Goal: Transaction & Acquisition: Book appointment/travel/reservation

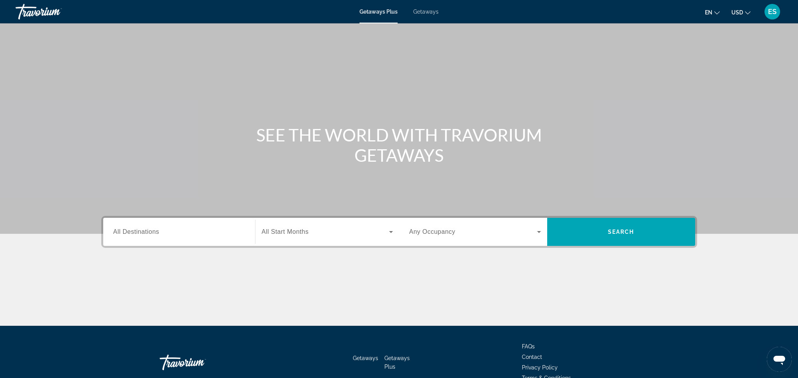
click at [178, 232] on input "Destination All Destinations" at bounding box center [179, 231] width 132 height 9
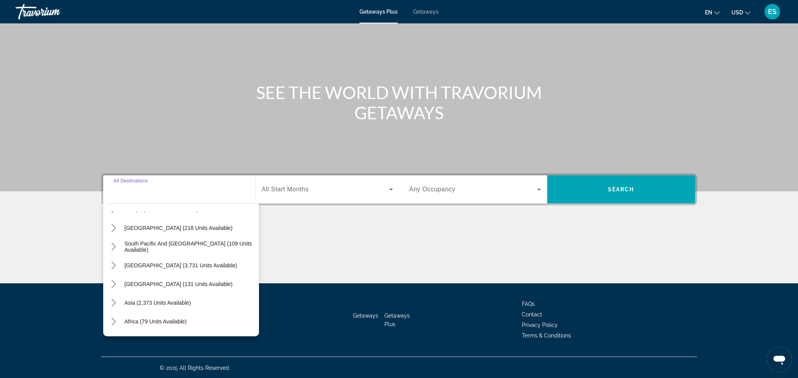
scroll to position [126, 0]
click at [113, 285] on icon "Toggle Asia (2,373 units available) submenu" at bounding box center [114, 286] width 8 height 8
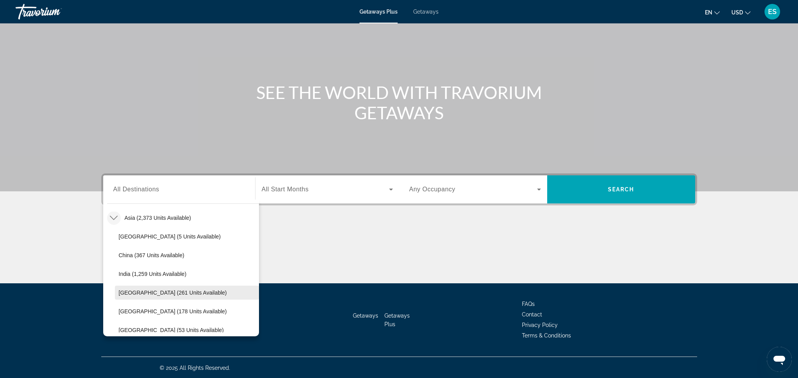
scroll to position [194, 0]
click at [125, 275] on span "India (1,259 units available)" at bounding box center [153, 273] width 68 height 6
type input "**********"
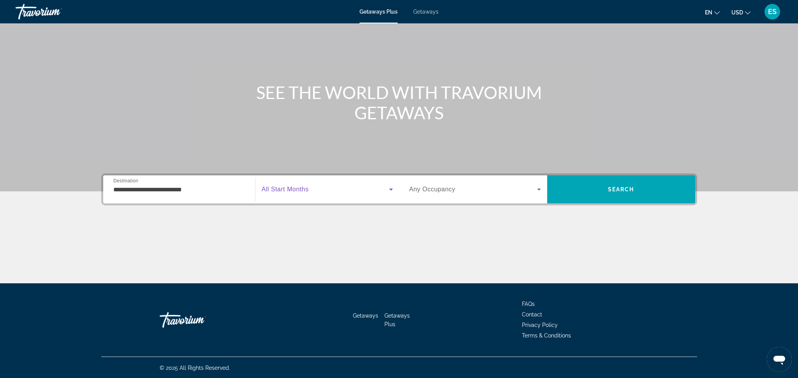
click at [393, 188] on icon "Search widget" at bounding box center [390, 189] width 9 height 9
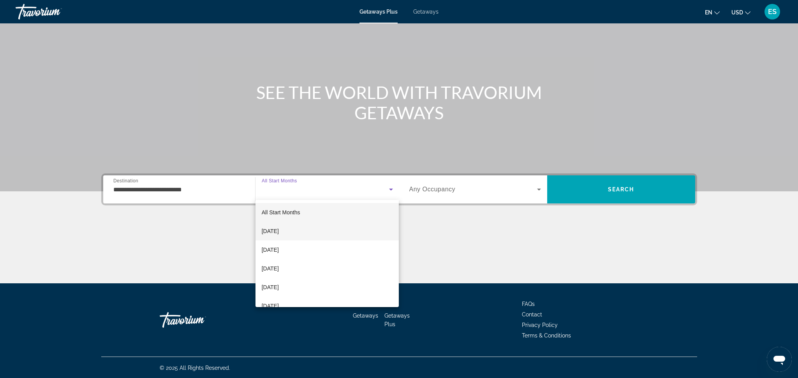
click at [265, 232] on span "[DATE]" at bounding box center [270, 230] width 17 height 9
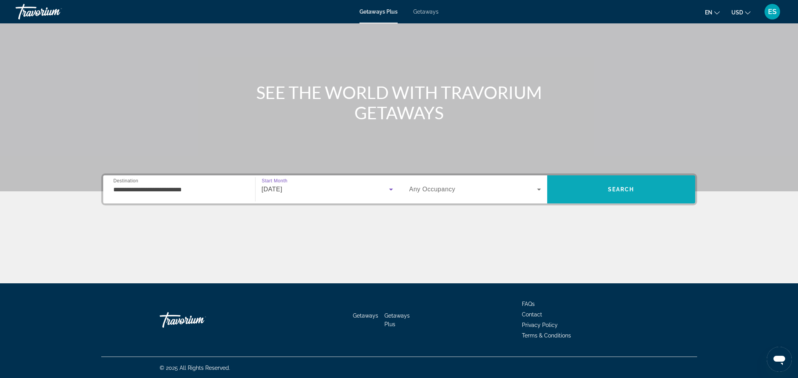
click at [592, 189] on span "Search" at bounding box center [621, 189] width 148 height 19
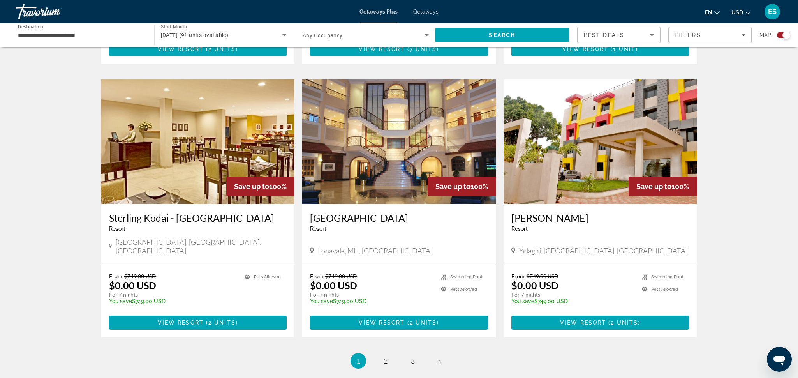
scroll to position [1061, 0]
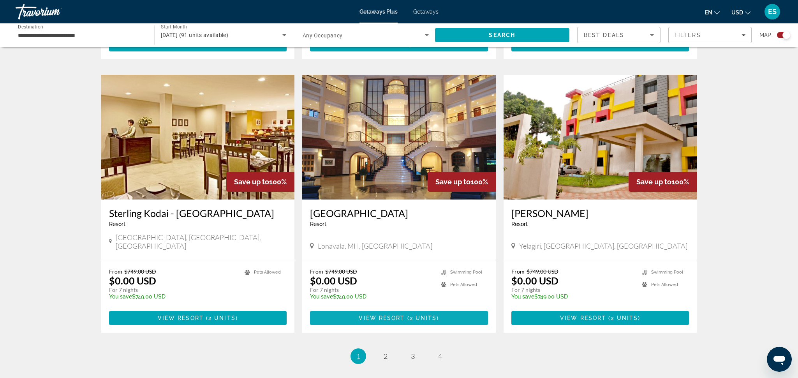
click at [385, 315] on span "View Resort" at bounding box center [382, 318] width 46 height 6
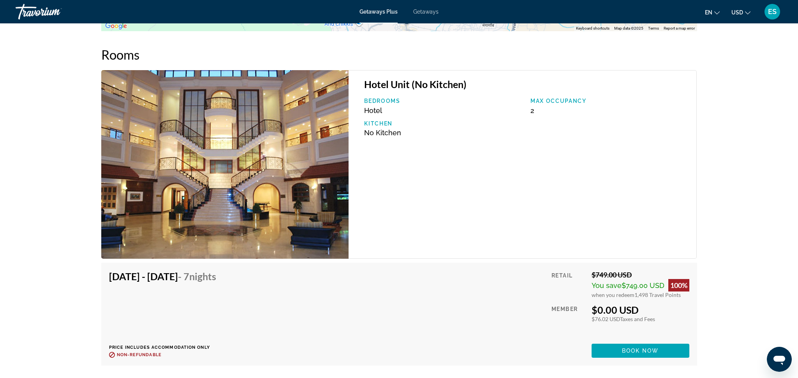
scroll to position [1254, 0]
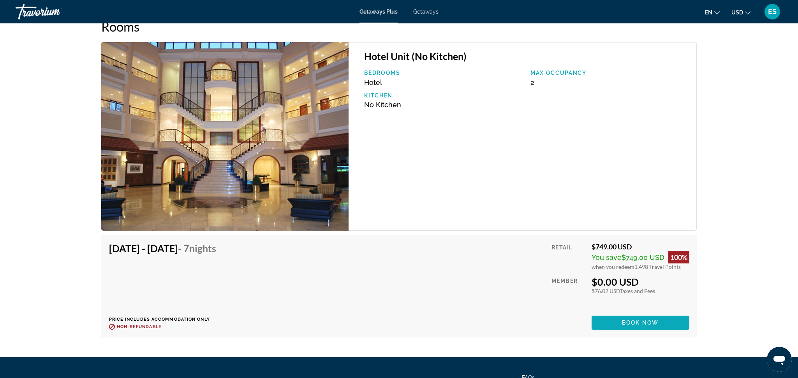
click at [638, 319] on span "Book now" at bounding box center [640, 322] width 37 height 6
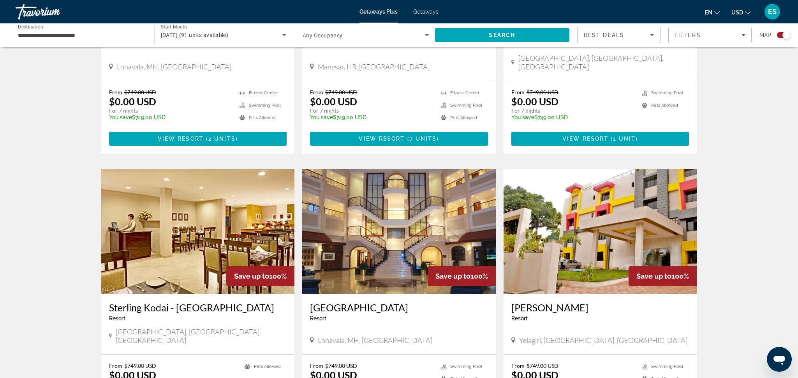
scroll to position [1124, 0]
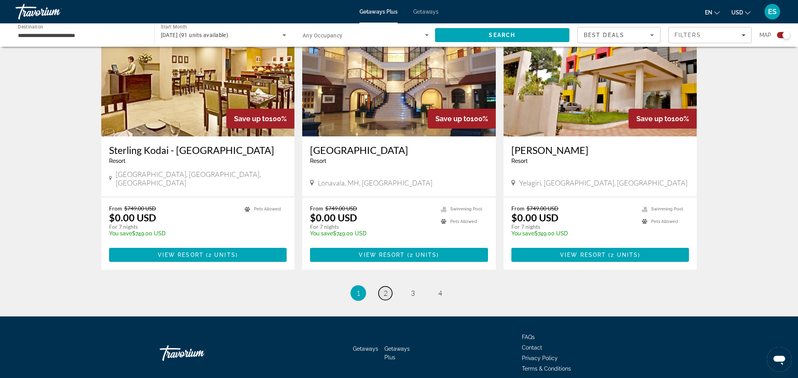
click at [386, 289] on span "2" at bounding box center [386, 293] width 4 height 9
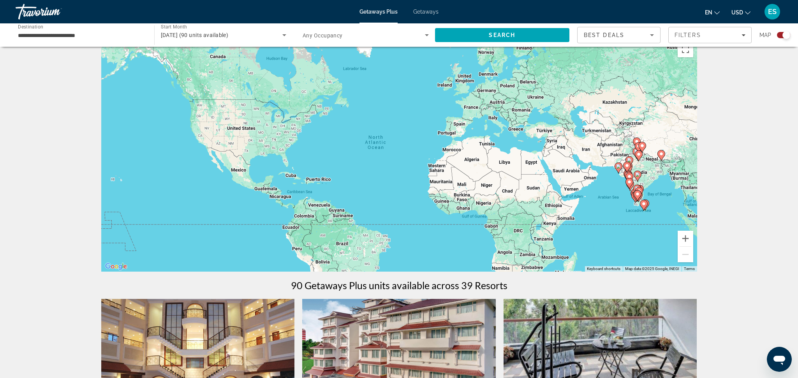
scroll to position [18, 0]
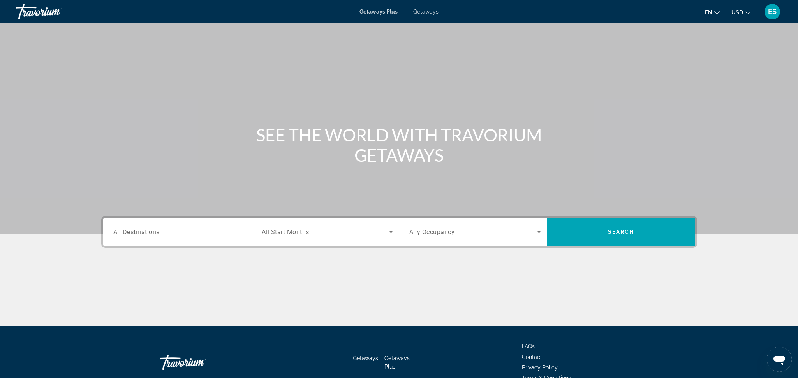
click at [144, 232] on span "All Destinations" at bounding box center [136, 231] width 46 height 7
click at [144, 232] on input "Destination All Destinations" at bounding box center [179, 231] width 132 height 9
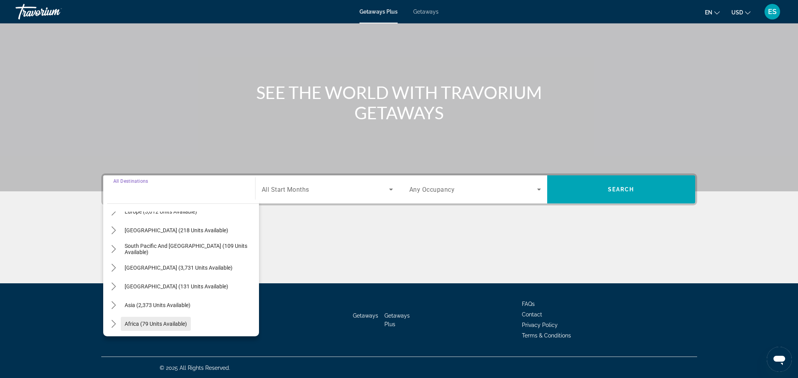
scroll to position [126, 0]
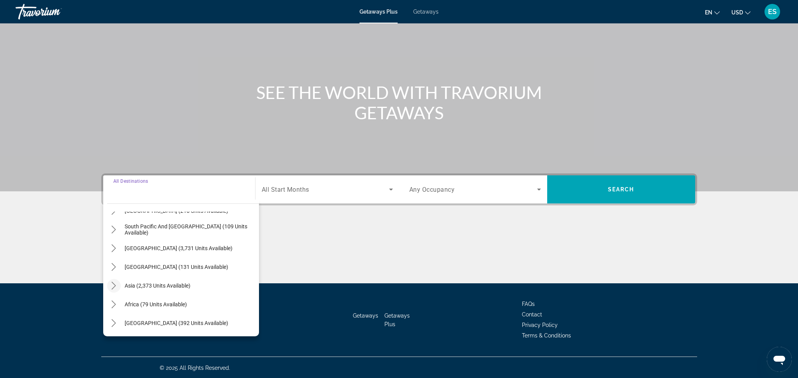
click at [114, 287] on icon "Toggle Asia (2,373 units available) submenu" at bounding box center [114, 286] width 8 height 8
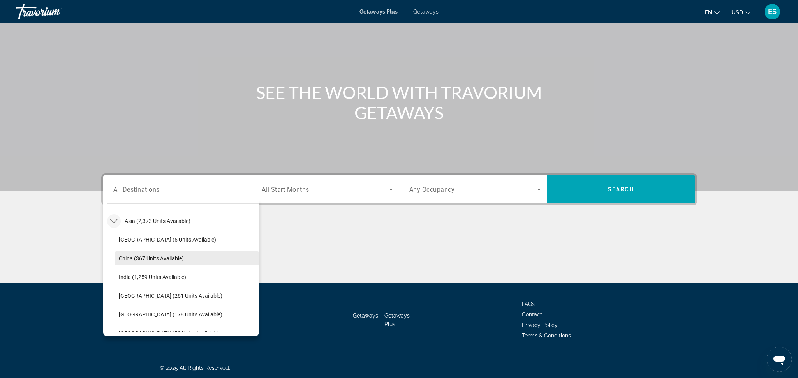
click at [165, 258] on span "China (367 units available)" at bounding box center [151, 258] width 65 height 6
type input "**********"
click at [165, 258] on div "Main content" at bounding box center [399, 254] width 596 height 58
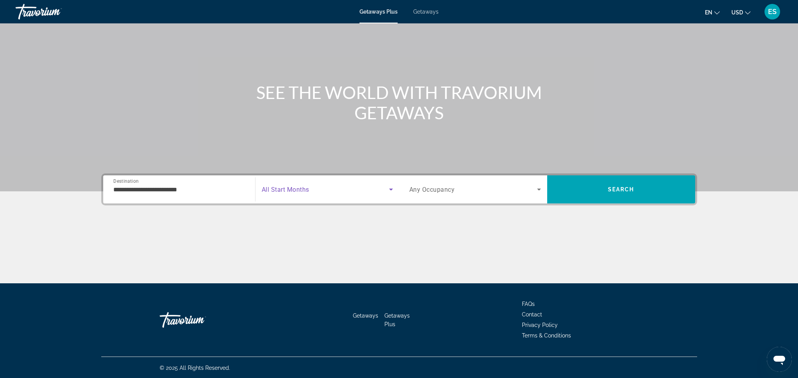
click at [342, 189] on span "Search widget" at bounding box center [325, 189] width 127 height 9
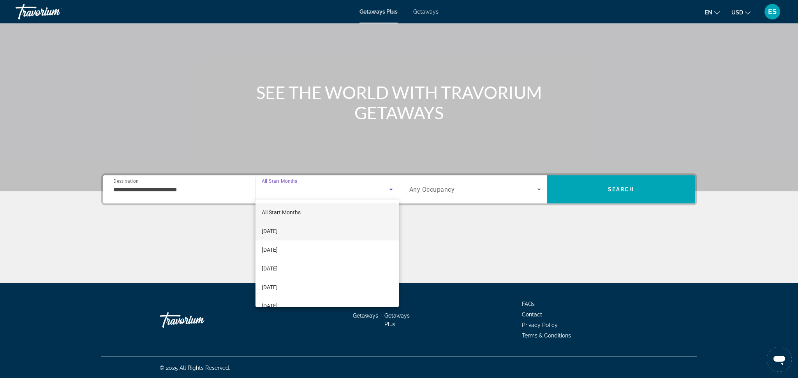
click at [267, 230] on span "[DATE]" at bounding box center [270, 230] width 16 height 9
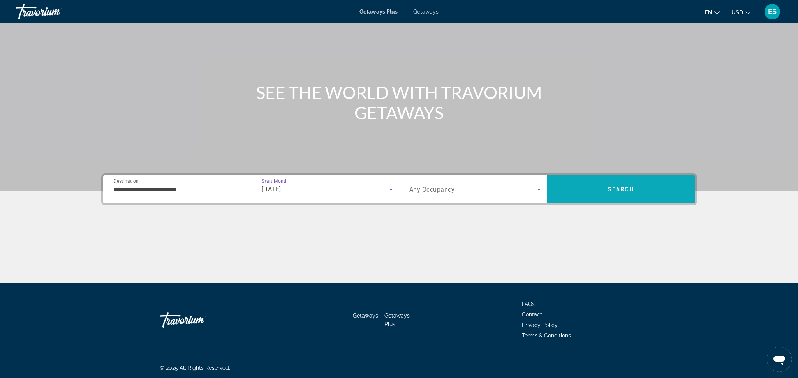
click at [633, 197] on span "Search" at bounding box center [621, 189] width 148 height 19
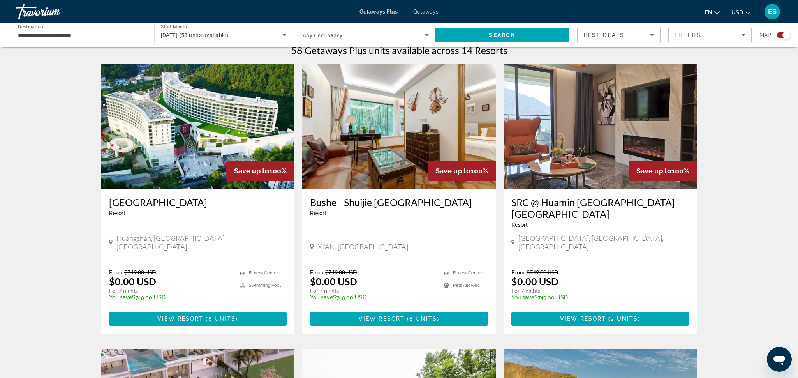
scroll to position [253, 0]
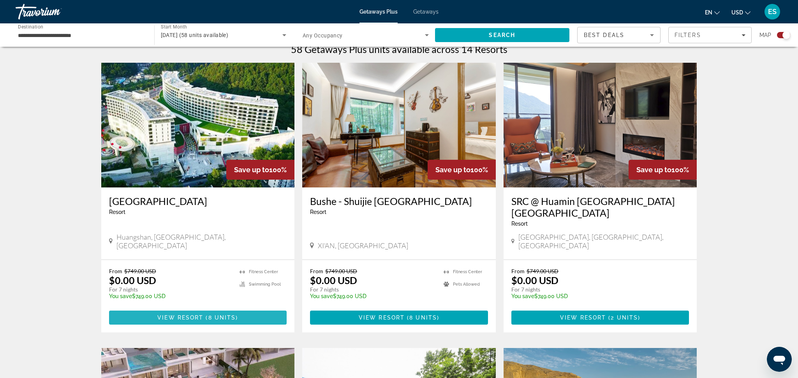
click at [200, 314] on span "View Resort" at bounding box center [180, 317] width 46 height 6
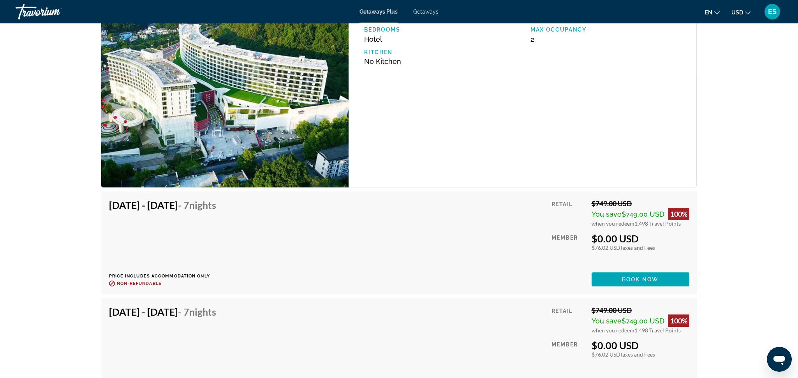
scroll to position [1310, 0]
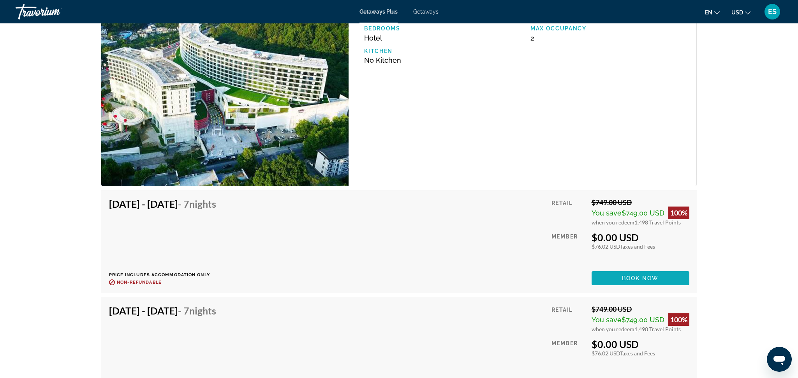
click at [638, 280] on span "Book now" at bounding box center [640, 278] width 37 height 6
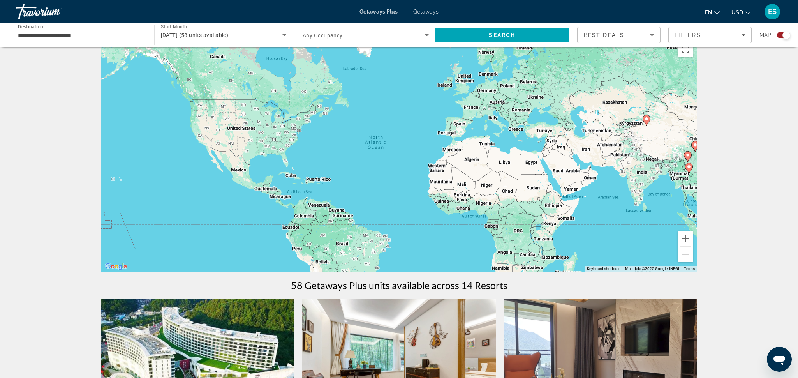
scroll to position [18, 0]
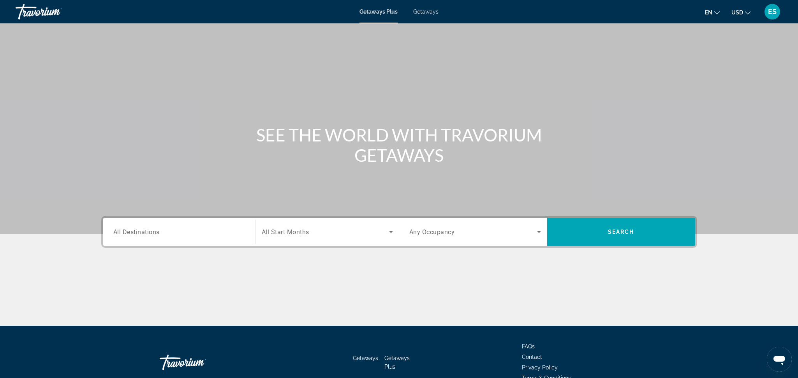
click at [160, 232] on input "Destination All Destinations" at bounding box center [179, 231] width 132 height 9
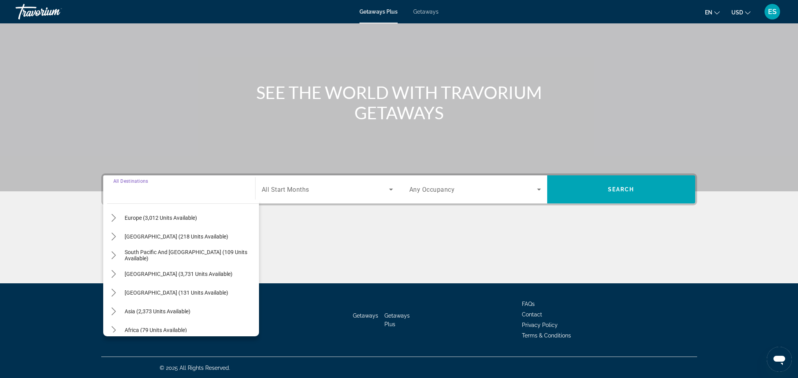
scroll to position [107, 0]
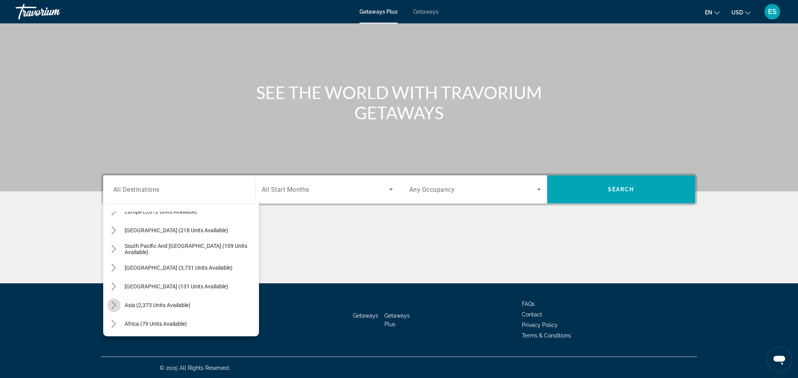
click at [113, 301] on icon "Toggle Asia (2,373 units available) submenu" at bounding box center [114, 305] width 8 height 8
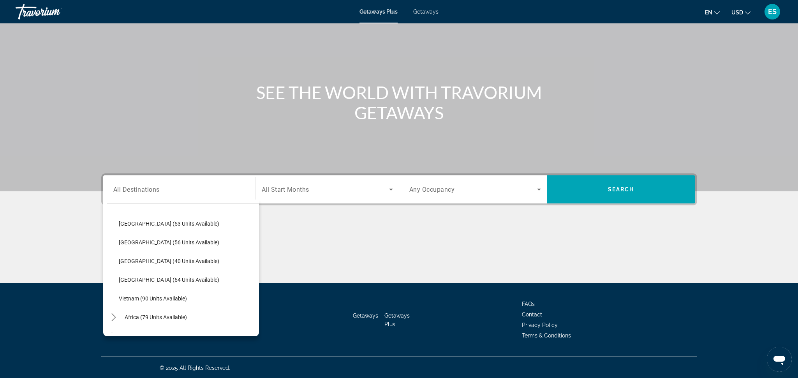
scroll to position [305, 0]
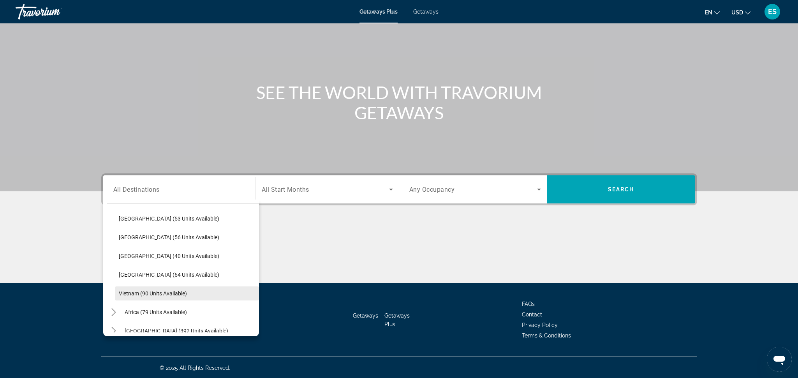
click at [127, 292] on span "Vietnam (90 units available)" at bounding box center [153, 293] width 68 height 6
type input "**********"
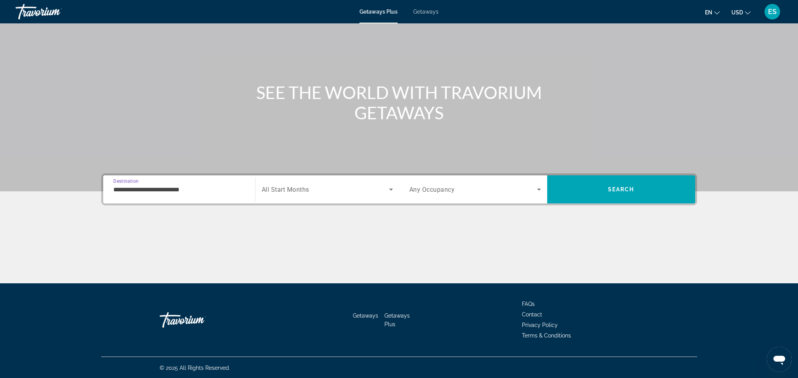
click at [127, 292] on div "Getaways Getaways Plus FAQs Contact Privacy Policy Terms & Conditions" at bounding box center [399, 319] width 596 height 73
click at [389, 189] on icon "Search widget" at bounding box center [390, 189] width 9 height 9
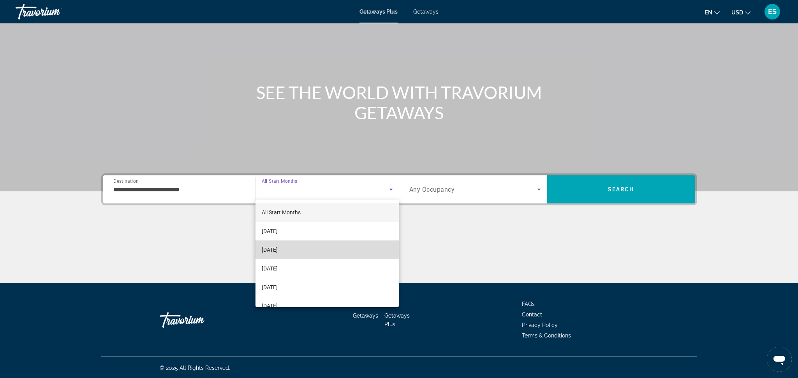
click at [278, 252] on span "[DATE]" at bounding box center [270, 249] width 16 height 9
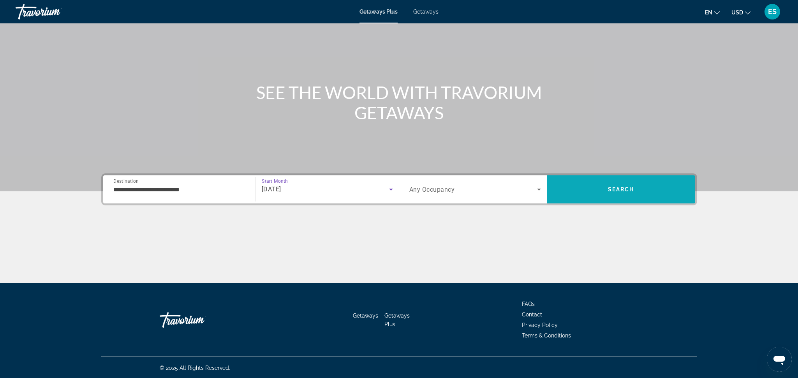
click at [630, 192] on span "Search" at bounding box center [621, 189] width 148 height 19
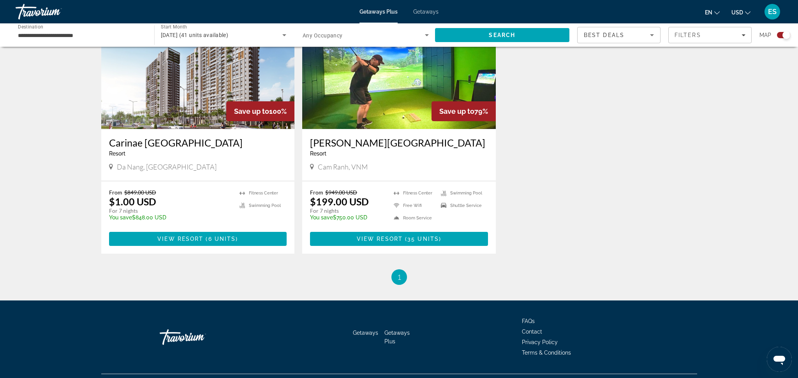
scroll to position [303, 0]
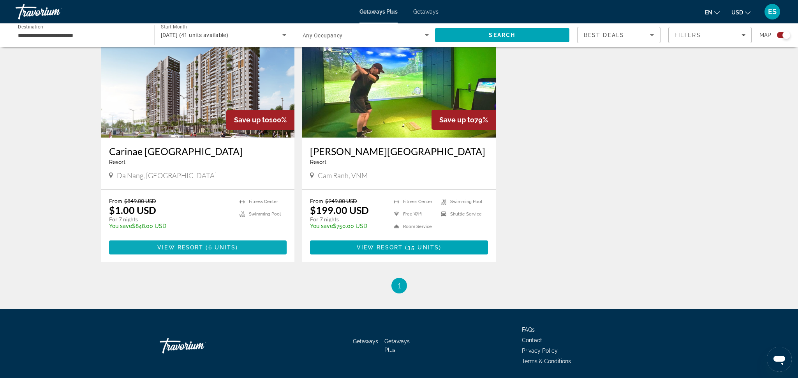
click at [203, 247] on span "View Resort" at bounding box center [180, 247] width 46 height 6
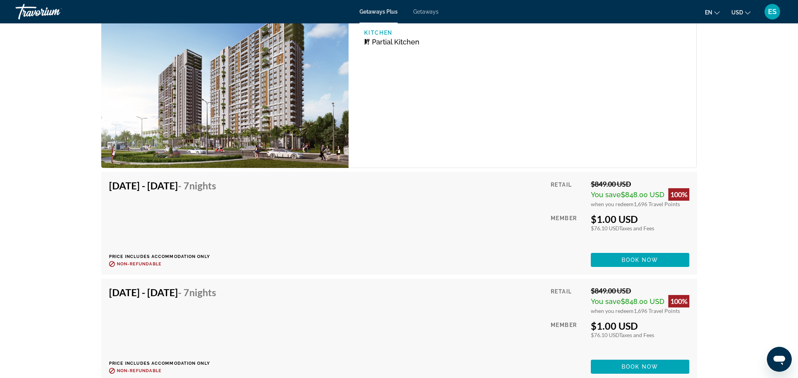
scroll to position [1265, 0]
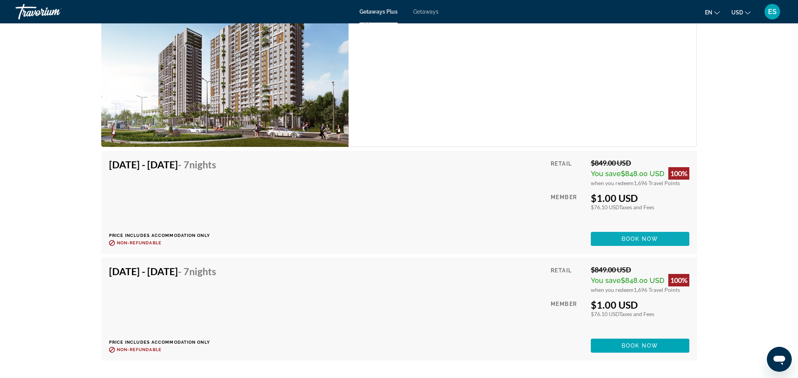
click at [640, 236] on span "Book now" at bounding box center [640, 239] width 37 height 6
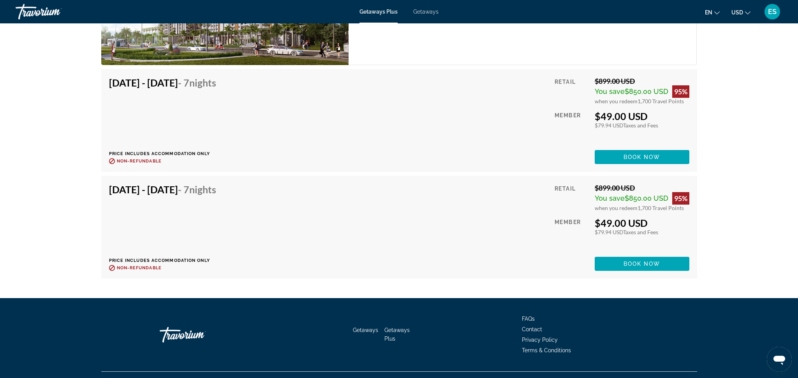
scroll to position [1778, 0]
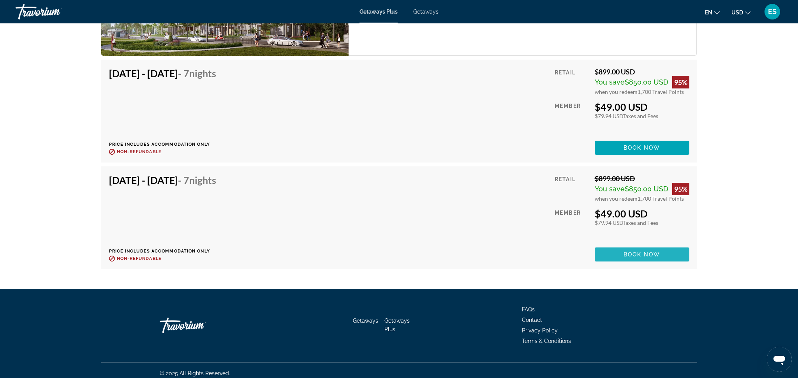
click at [638, 251] on span "Book now" at bounding box center [642, 254] width 37 height 6
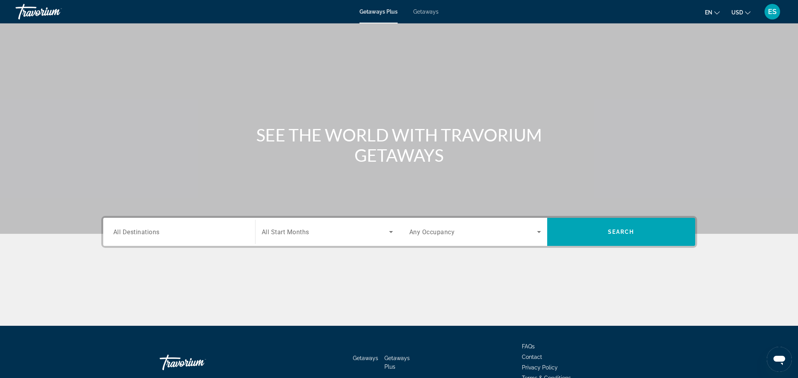
click at [181, 229] on input "Destination All Destinations" at bounding box center [179, 231] width 132 height 9
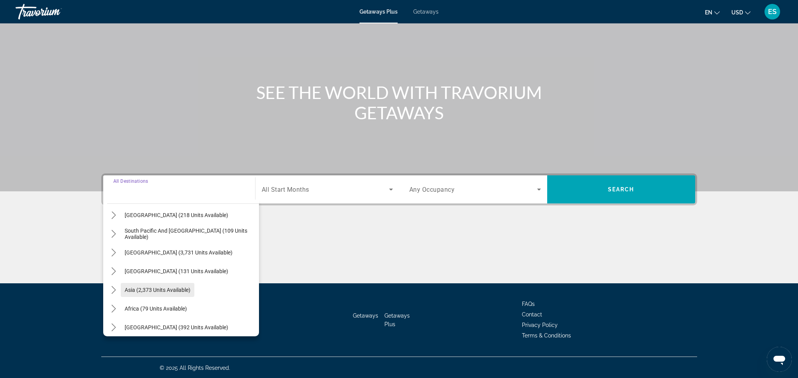
scroll to position [126, 0]
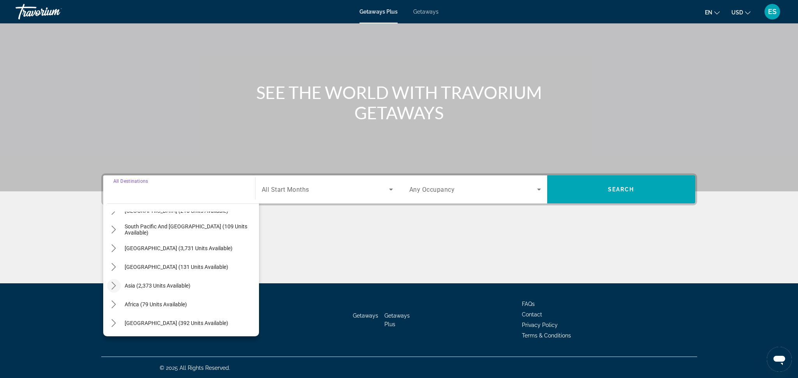
click at [114, 285] on icon "Toggle Asia (2,373 units available) submenu" at bounding box center [114, 286] width 8 height 8
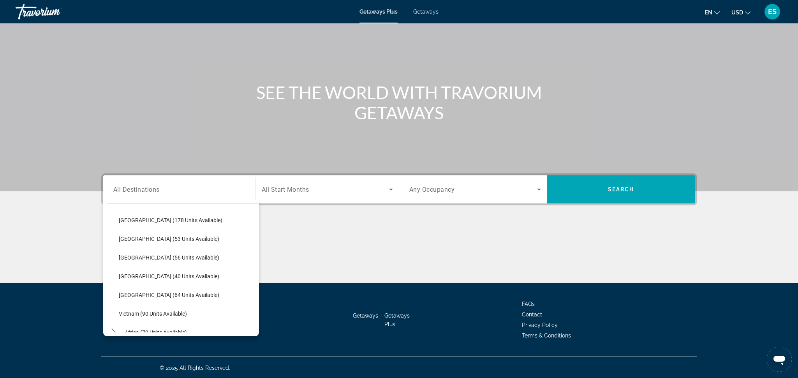
scroll to position [311, 0]
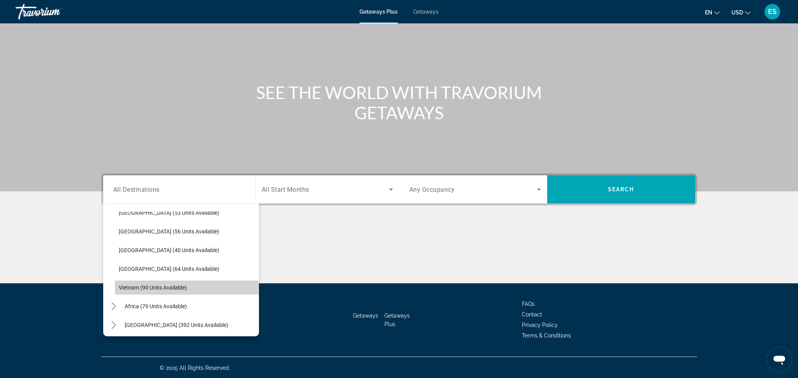
click at [128, 287] on span "Vietnam (90 units available)" at bounding box center [153, 287] width 68 height 6
type input "**********"
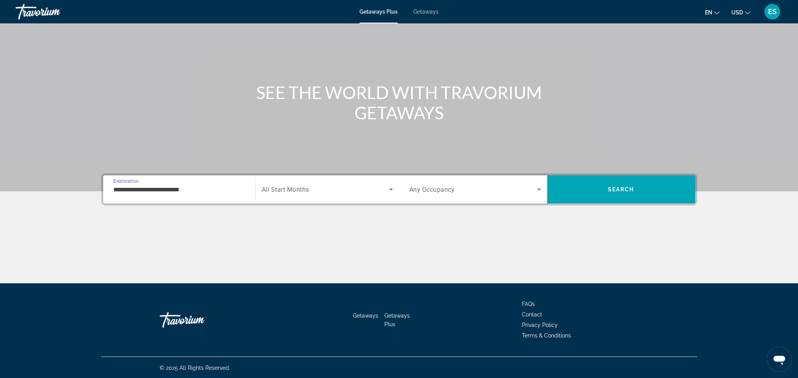
click at [390, 185] on icon "Search widget" at bounding box center [390, 189] width 9 height 9
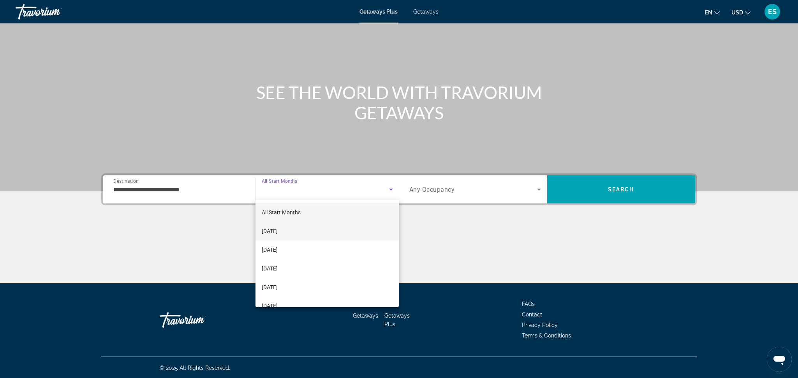
click at [278, 229] on span "[DATE]" at bounding box center [270, 230] width 16 height 9
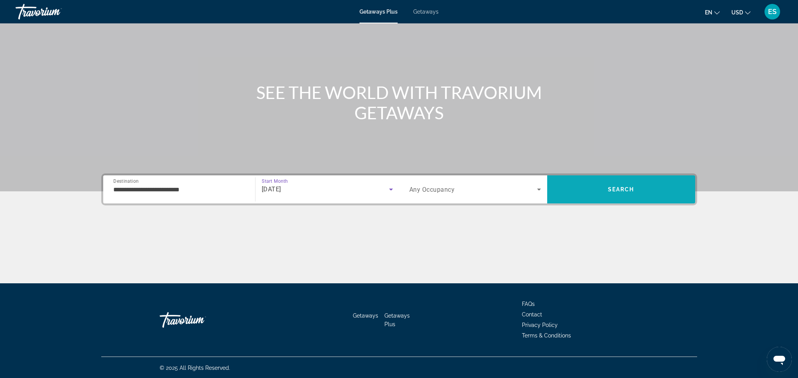
click at [638, 189] on span "Search" at bounding box center [621, 189] width 148 height 19
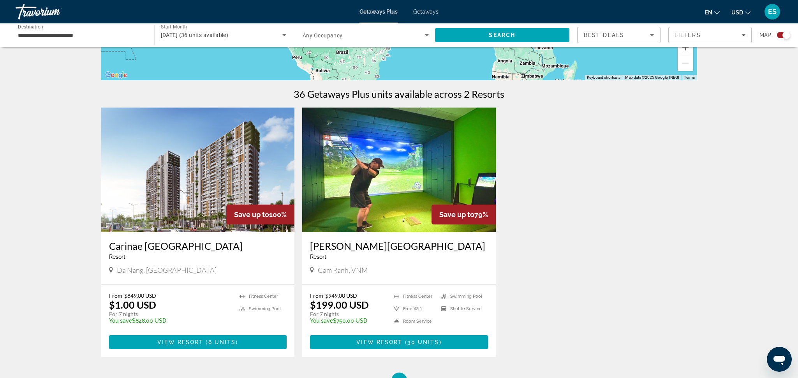
scroll to position [216, 0]
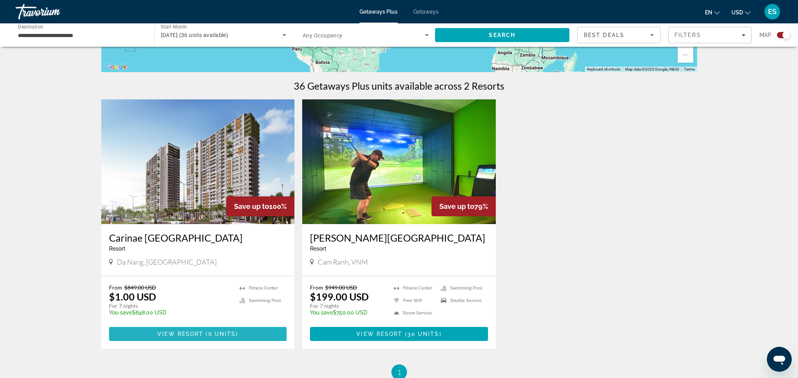
click at [176, 334] on span "View Resort" at bounding box center [180, 334] width 46 height 6
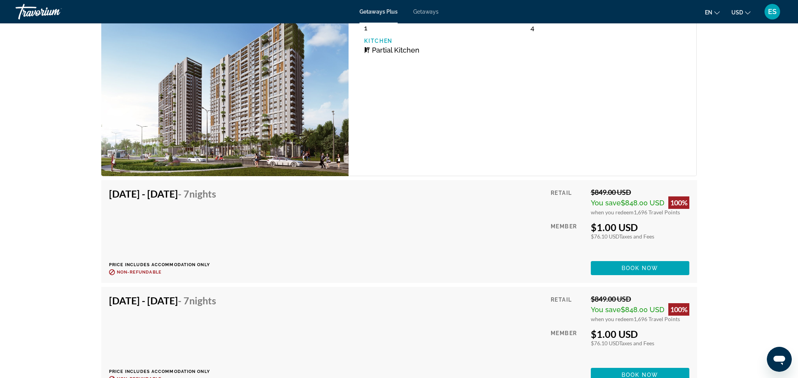
scroll to position [1185, 0]
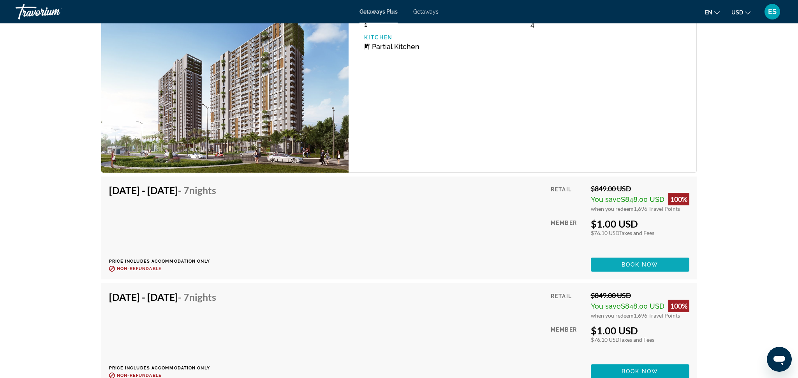
click at [649, 261] on span "Book now" at bounding box center [640, 264] width 37 height 6
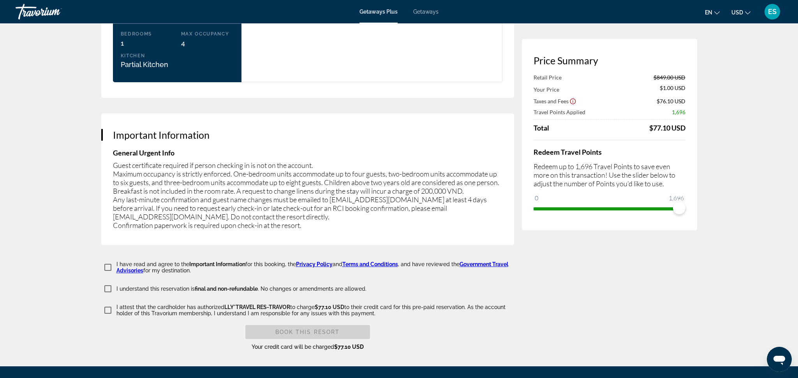
scroll to position [1071, 0]
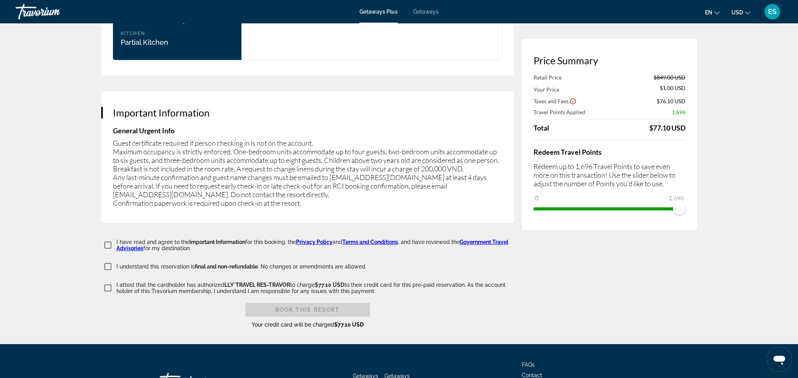
drag, startPoint x: 114, startPoint y: 104, endPoint x: 151, endPoint y: 104, distance: 36.6
click at [151, 107] on h3 "Important Information" at bounding box center [308, 113] width 390 height 12
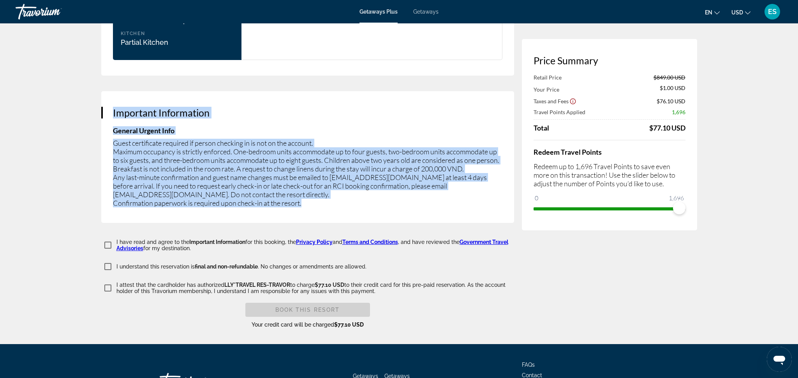
drag, startPoint x: 113, startPoint y: 99, endPoint x: 356, endPoint y: 189, distance: 258.9
click at [356, 189] on div "Important Information General Urgent Info Guest certificate required if person …" at bounding box center [307, 157] width 413 height 132
copy div "Important Information General Urgent Info Guest certificate required if person …"
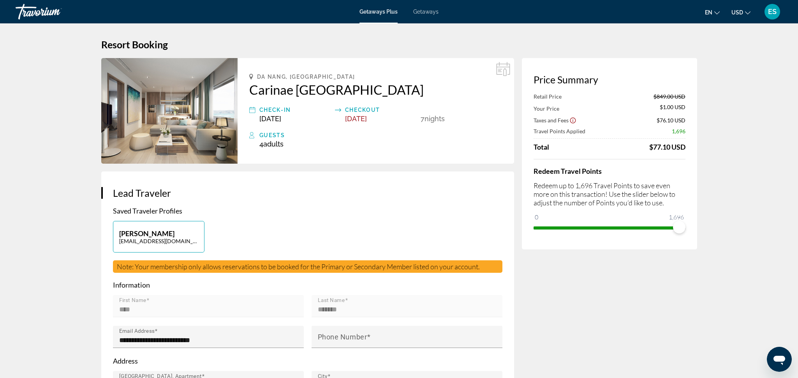
scroll to position [0, 0]
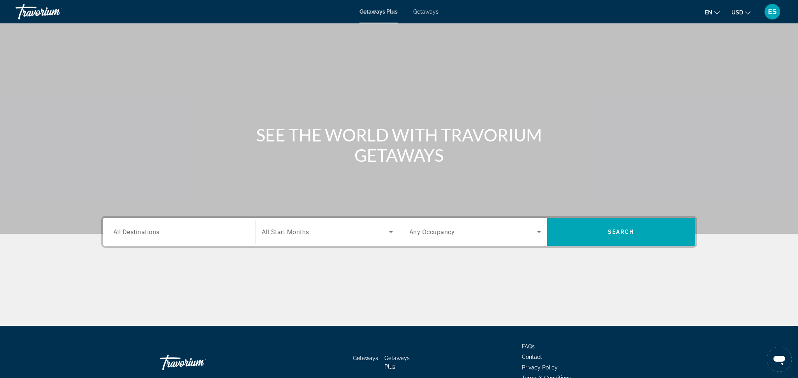
click at [133, 234] on span "All Destinations" at bounding box center [136, 231] width 46 height 7
click at [133, 234] on input "Destination All Destinations" at bounding box center [179, 231] width 132 height 9
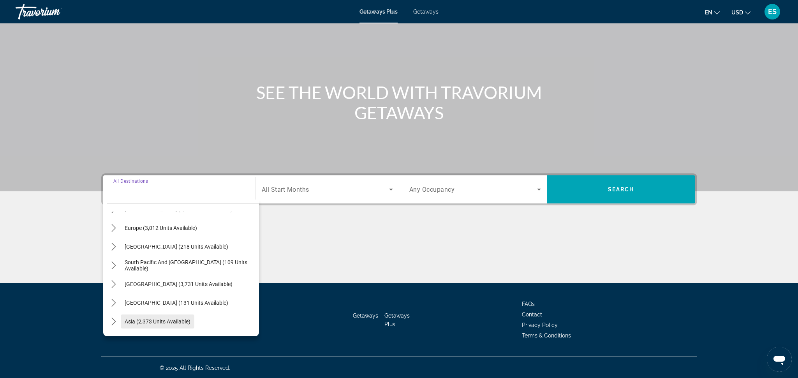
scroll to position [83, 0]
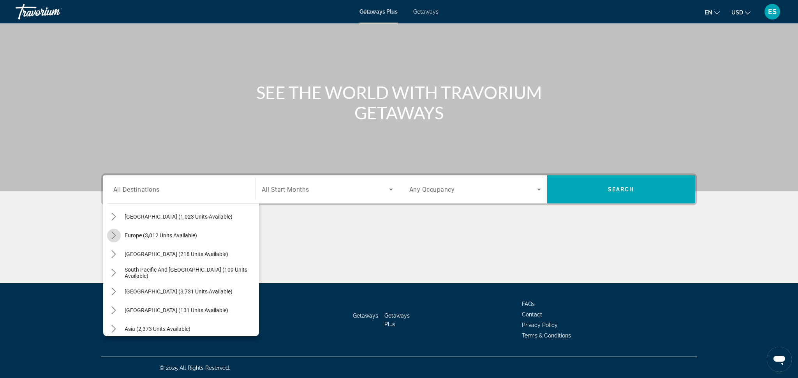
click at [110, 232] on icon "Toggle Europe (3,012 units available) submenu" at bounding box center [114, 235] width 8 height 8
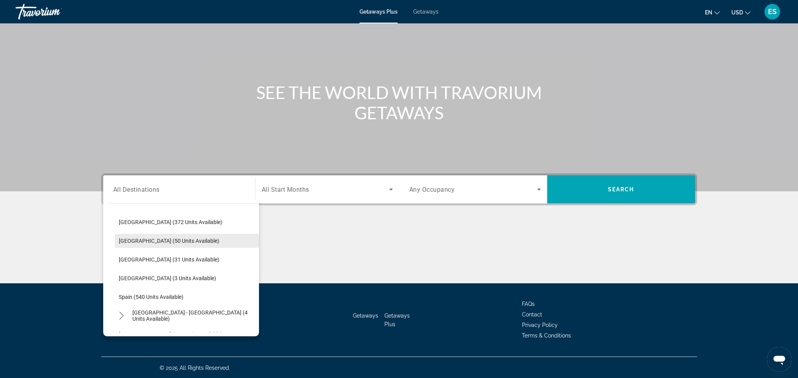
scroll to position [285, 0]
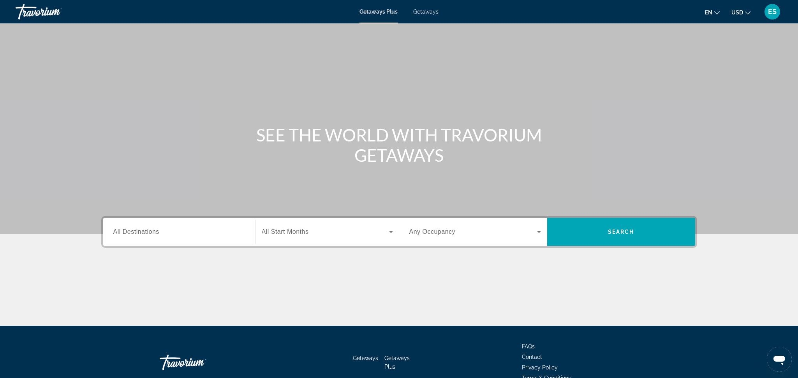
click at [173, 232] on input "Destination All Destinations" at bounding box center [179, 231] width 132 height 9
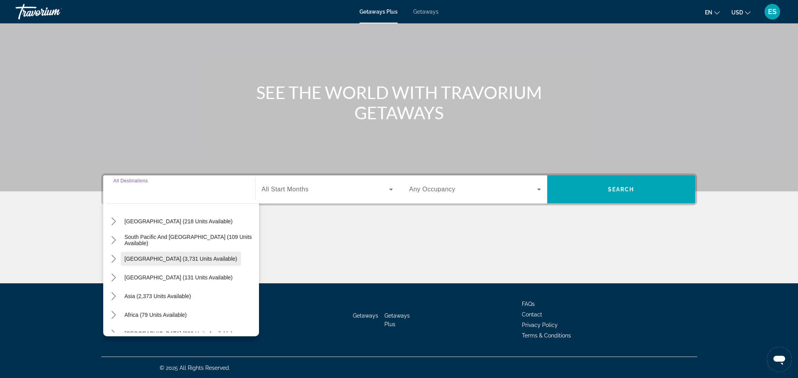
scroll to position [126, 0]
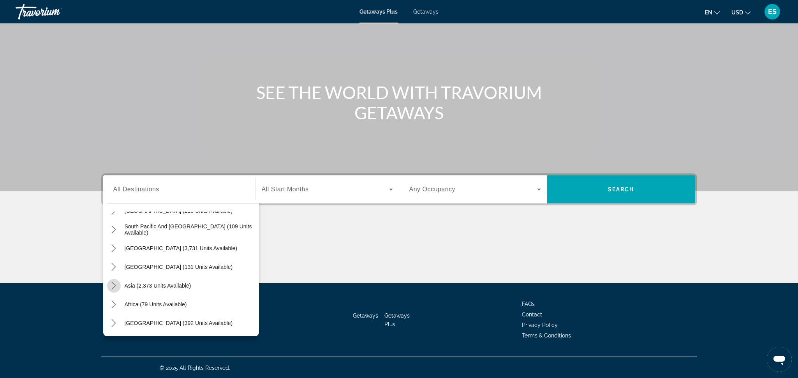
click at [114, 284] on icon "Toggle Asia (2,373 units available) submenu" at bounding box center [114, 286] width 4 height 8
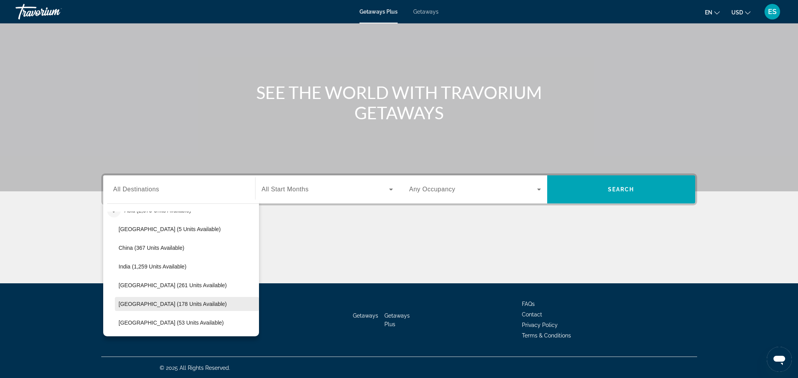
scroll to position [203, 0]
click at [130, 302] on span "[GEOGRAPHIC_DATA] (178 units available)" at bounding box center [173, 303] width 108 height 6
type input "**********"
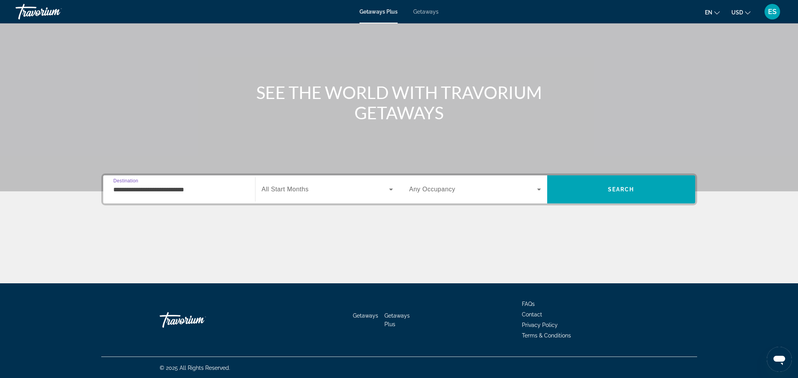
click at [130, 302] on div "Getaways Getaways Plus FAQs Contact Privacy Policy Terms & Conditions" at bounding box center [399, 319] width 596 height 73
click at [391, 187] on icon "Search widget" at bounding box center [390, 189] width 9 height 9
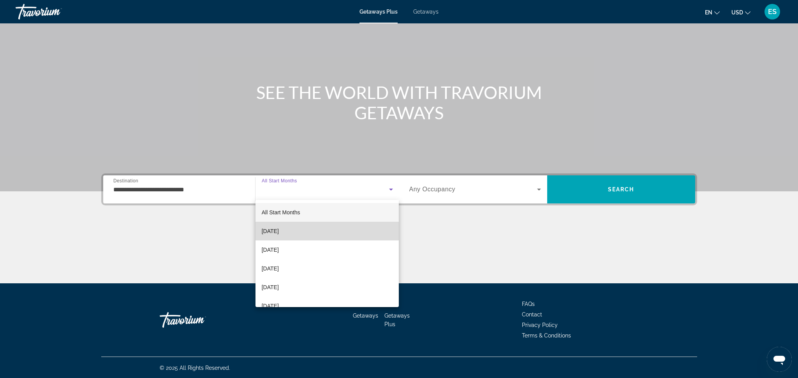
click at [279, 228] on span "[DATE]" at bounding box center [270, 230] width 17 height 9
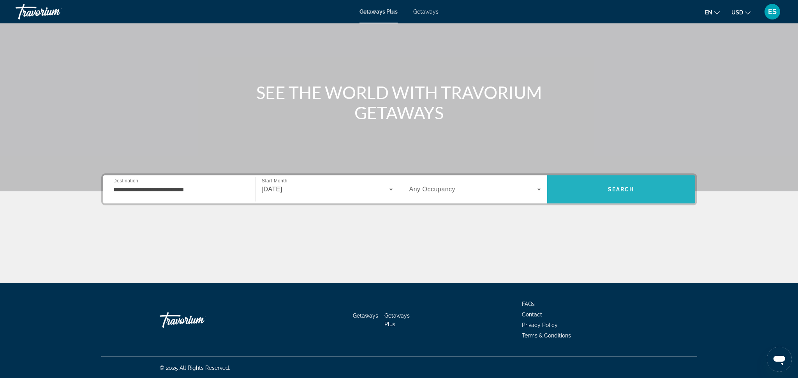
click at [597, 190] on span "Search" at bounding box center [621, 189] width 148 height 19
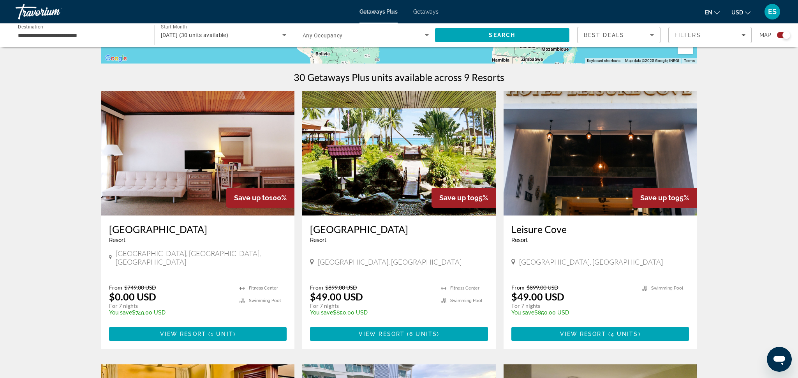
scroll to position [228, 0]
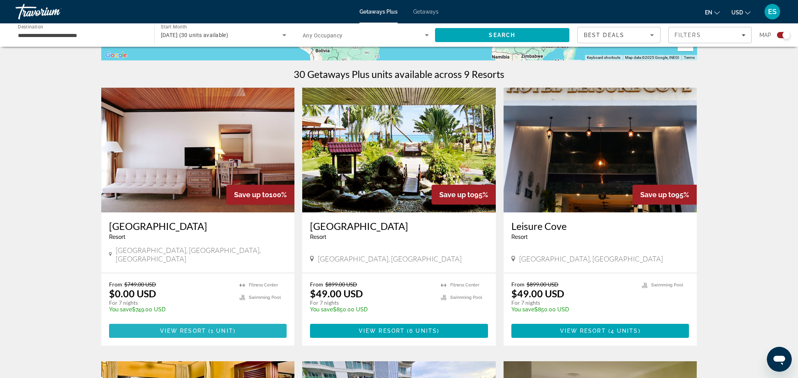
click at [208, 328] on span "( 1 unit )" at bounding box center [221, 331] width 30 height 6
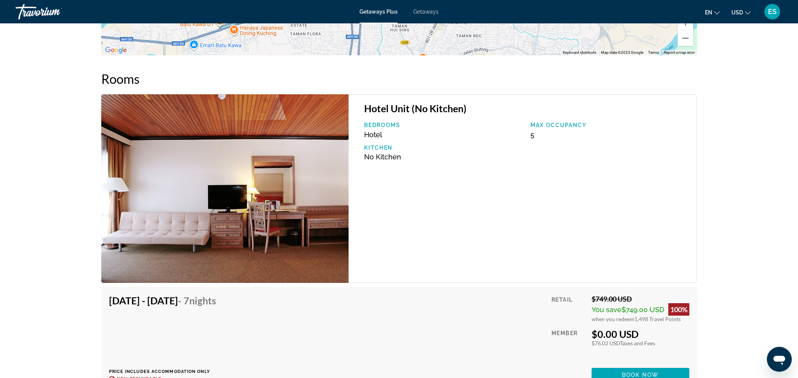
scroll to position [1288, 0]
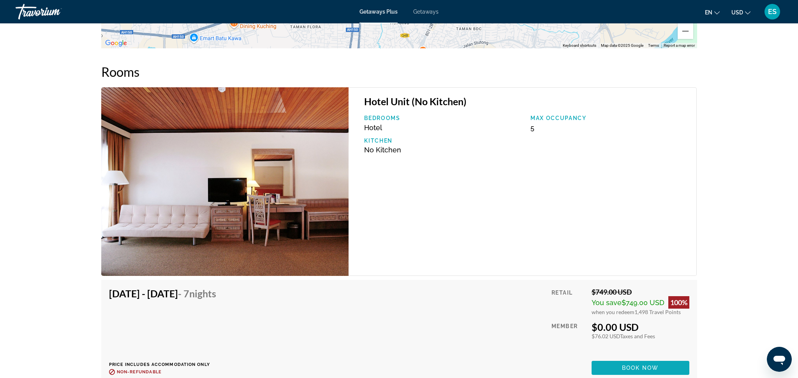
click at [645, 365] on span "Book now" at bounding box center [640, 368] width 37 height 6
